Goal: Task Accomplishment & Management: Complete application form

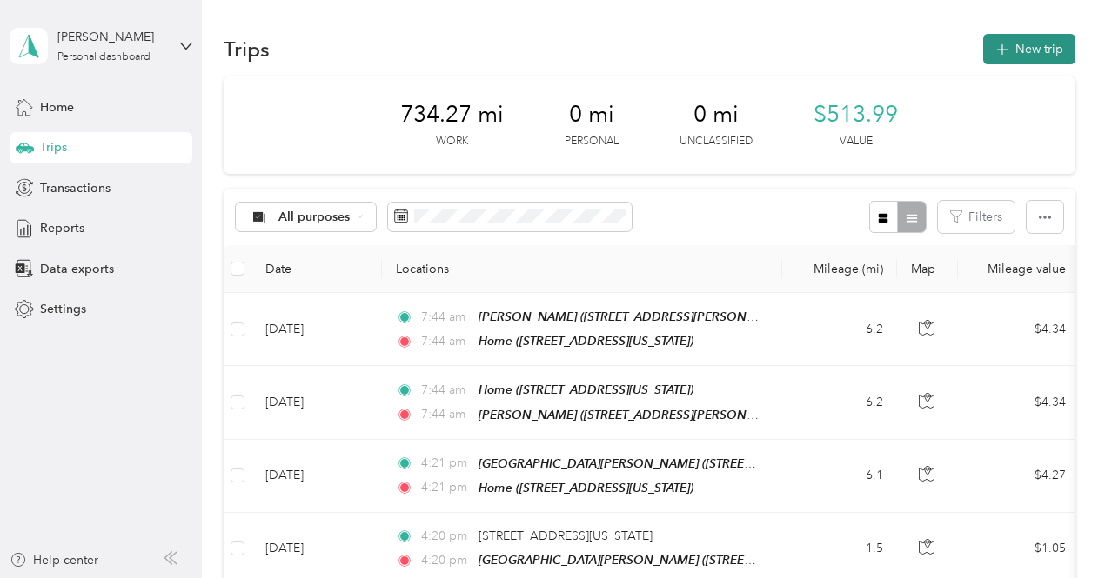
click at [1015, 47] on button "New trip" at bounding box center [1029, 49] width 92 height 30
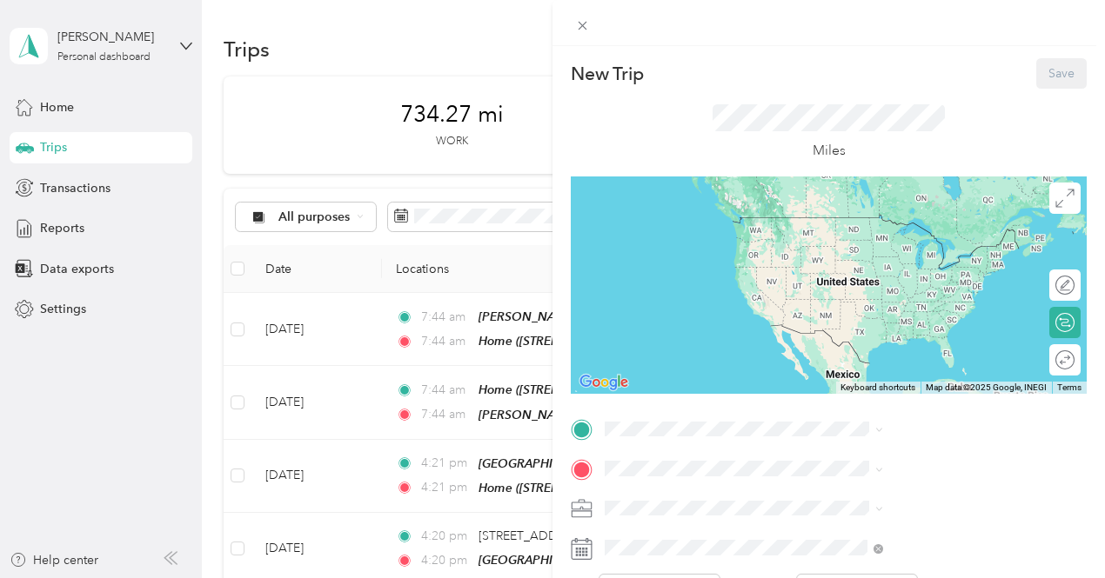
click at [852, 241] on span "[STREET_ADDRESS][US_STATE]" at bounding box center [908, 243] width 174 height 15
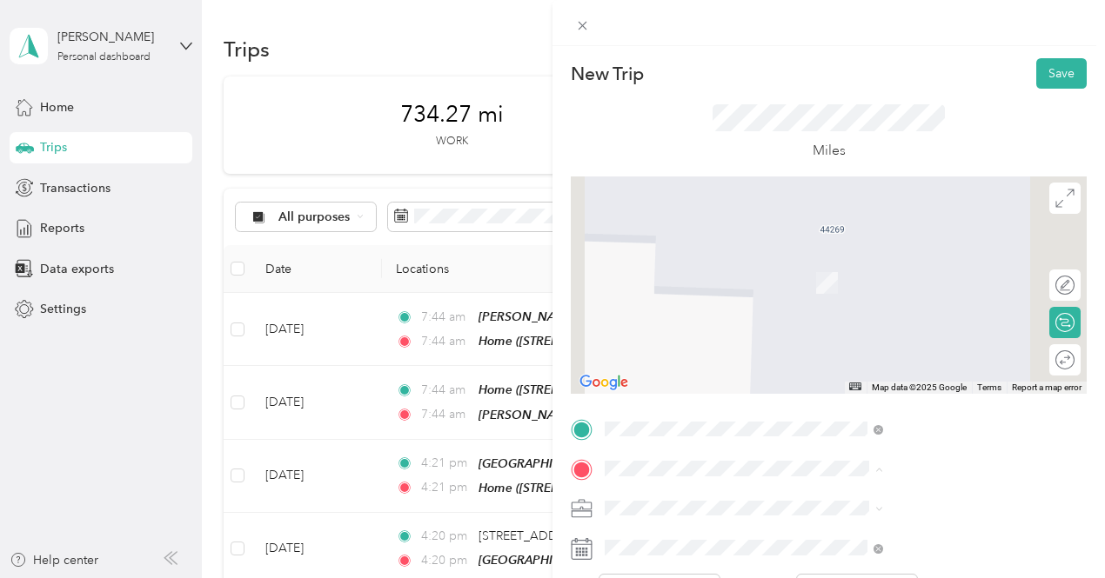
click at [845, 415] on div "[PERSON_NAME] [STREET_ADDRESS][PERSON_NAME][US_STATE]" at bounding box center [940, 392] width 239 height 55
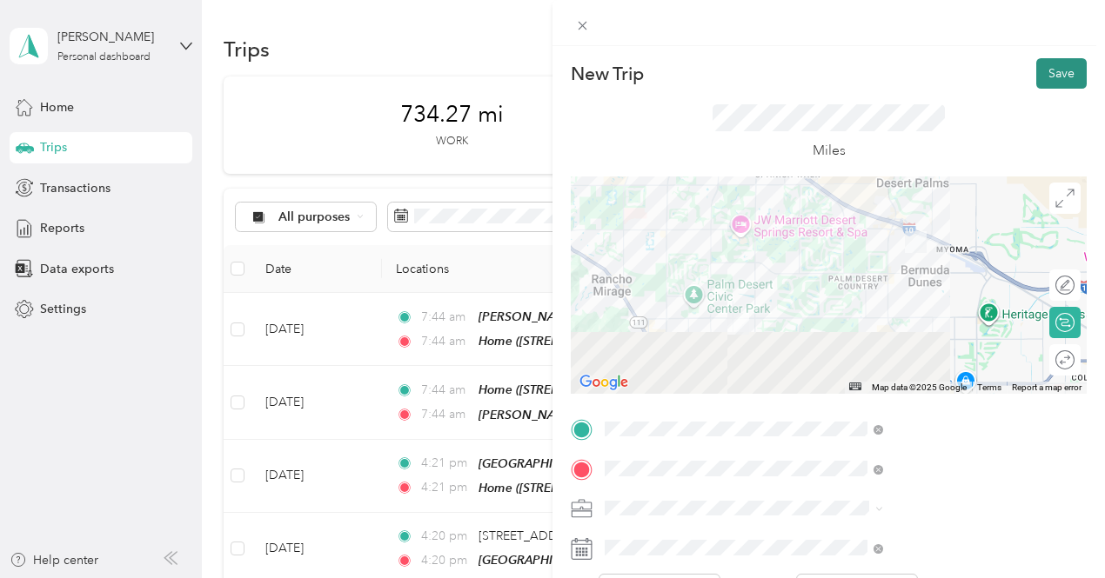
click at [1044, 76] on button "Save" at bounding box center [1061, 73] width 50 height 30
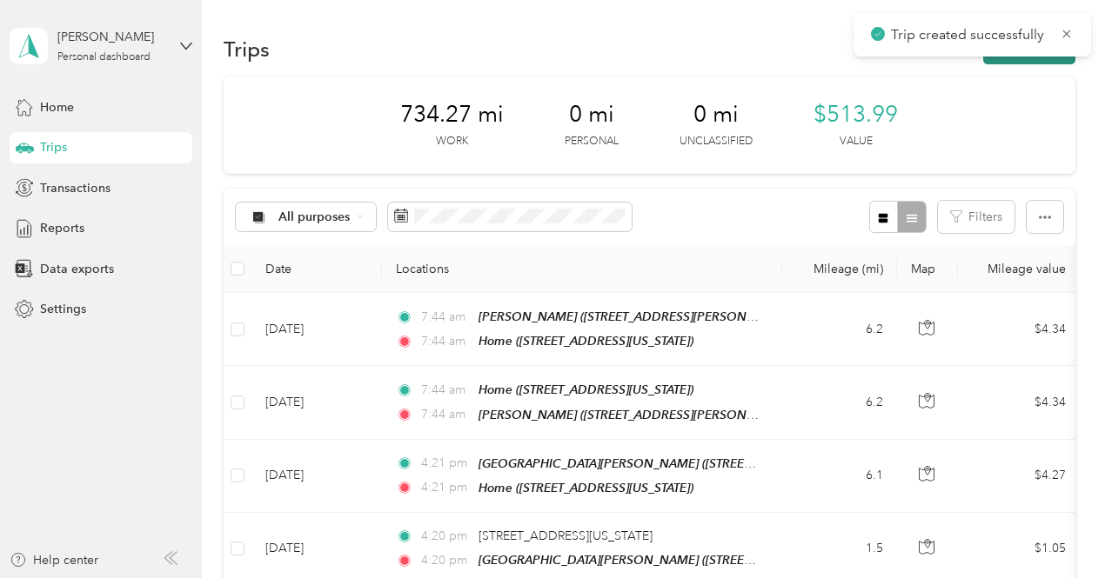
click at [1033, 59] on button "New trip" at bounding box center [1029, 49] width 92 height 30
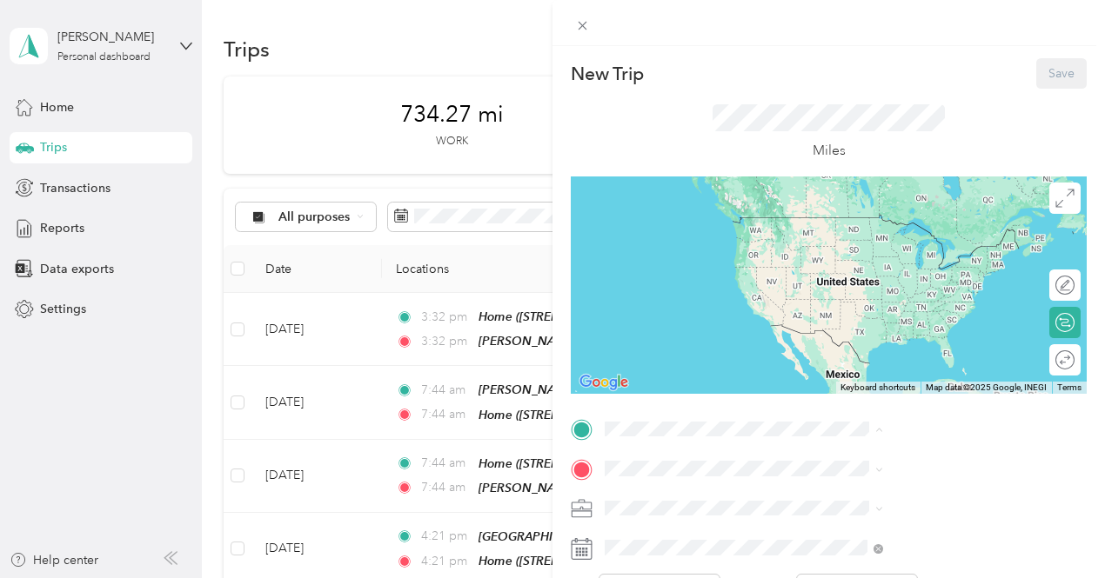
click at [865, 378] on span "[STREET_ADDRESS][PERSON_NAME][US_STATE]" at bounding box center [924, 361] width 207 height 33
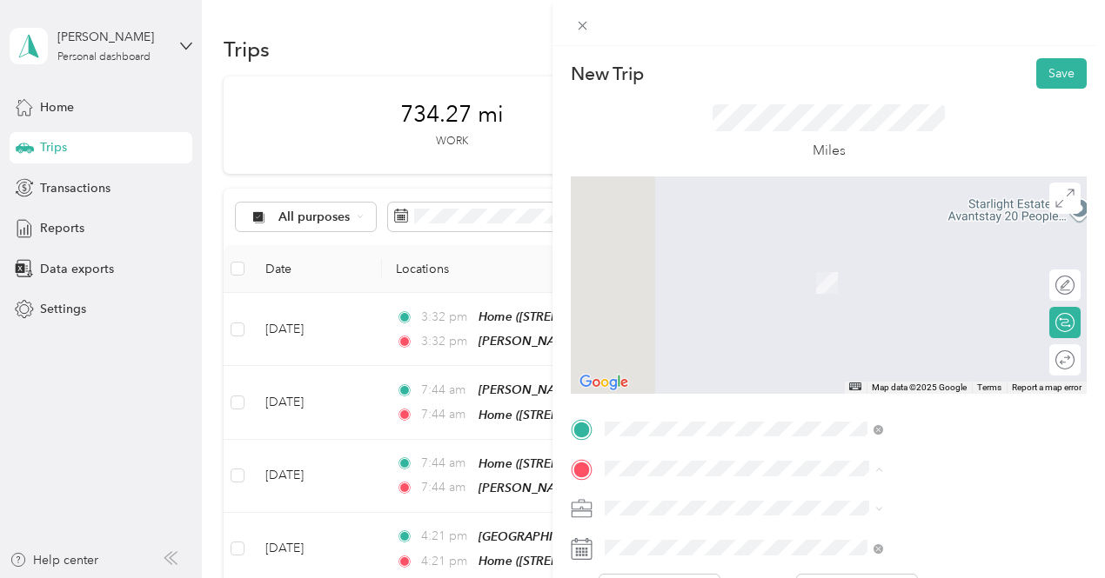
click at [863, 283] on div "Home [STREET_ADDRESS][US_STATE]" at bounding box center [908, 274] width 174 height 37
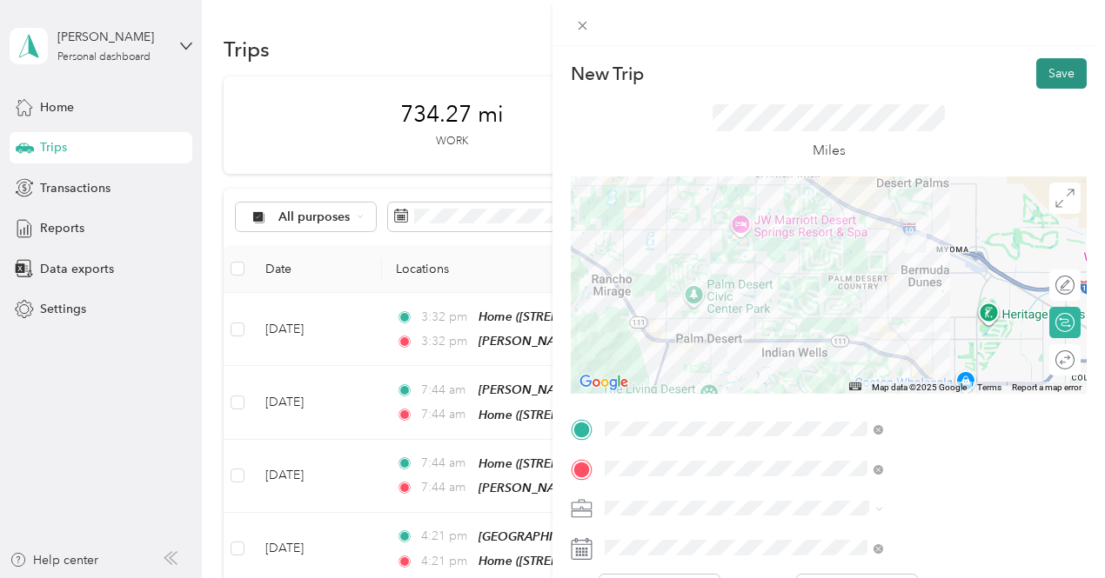
click at [1040, 70] on button "Save" at bounding box center [1061, 73] width 50 height 30
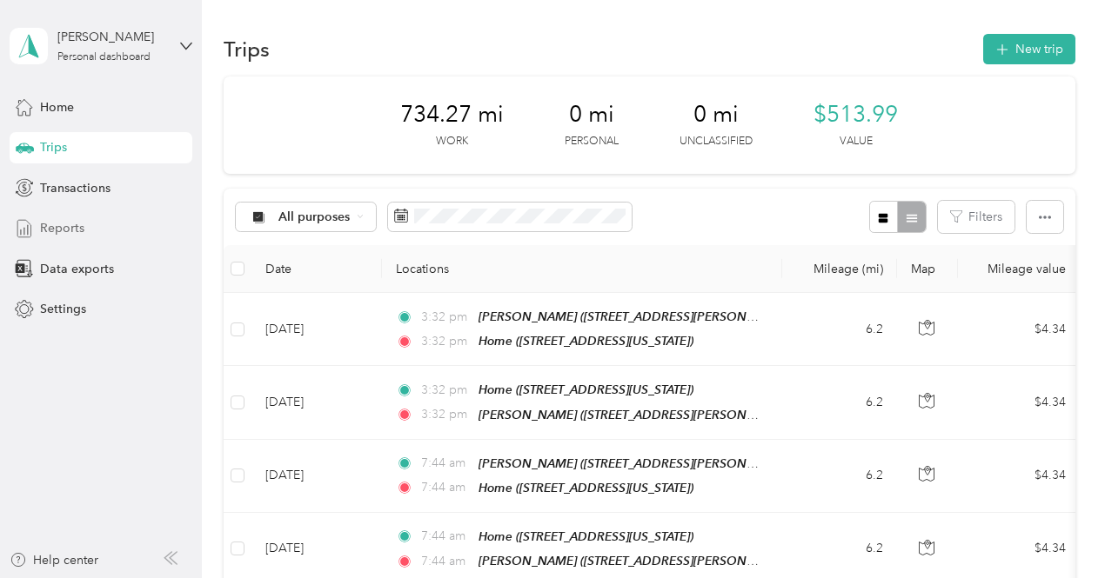
click at [85, 232] on div "Reports" at bounding box center [101, 228] width 183 height 31
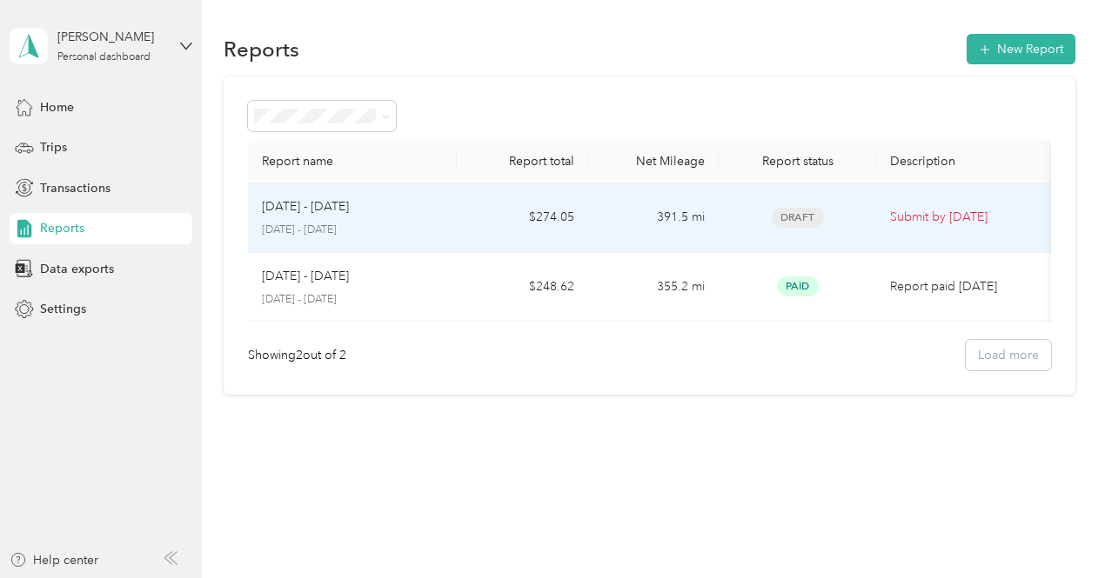
click at [903, 221] on p "Submit by [DATE]" at bounding box center [963, 217] width 147 height 19
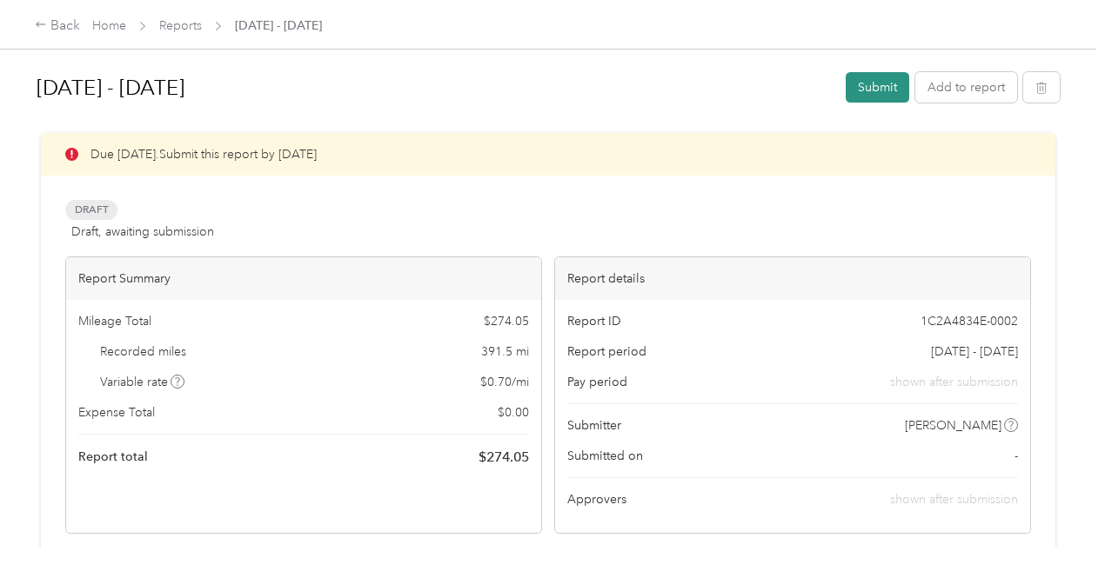
click at [882, 83] on button "Submit" at bounding box center [876, 87] width 63 height 30
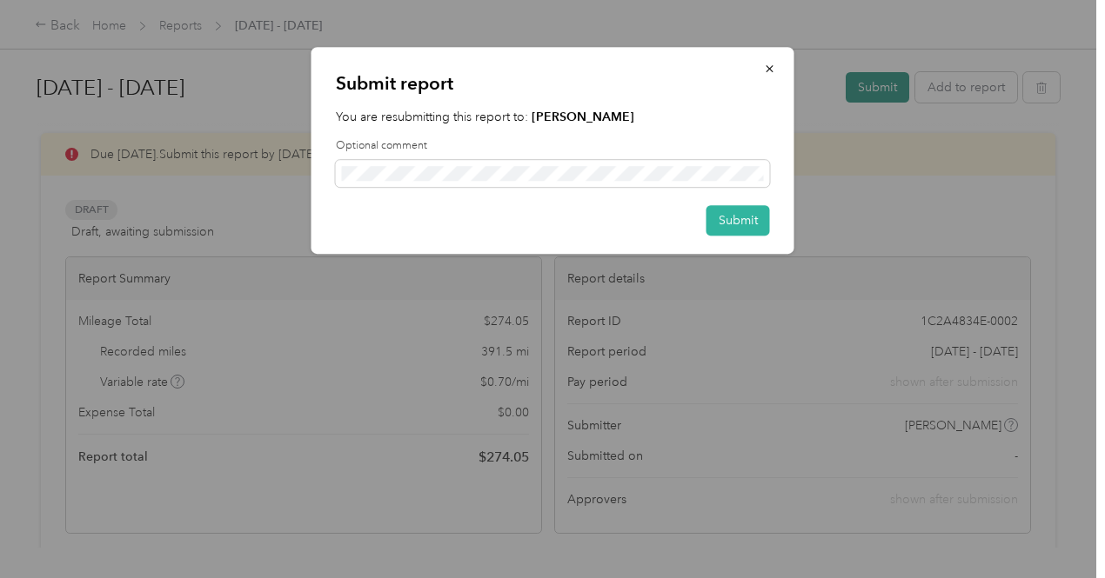
click at [882, 83] on div "Submit report You are resubmitting this report to: [PERSON_NAME] Optional comme…" at bounding box center [793, 153] width 483 height 212
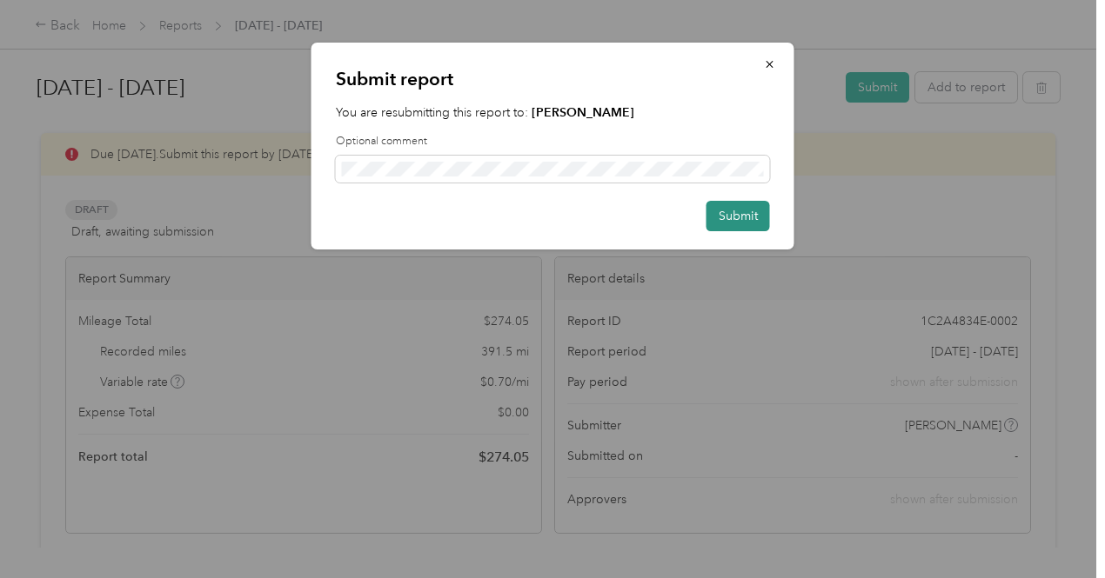
click at [724, 224] on button "Submit" at bounding box center [737, 216] width 63 height 30
